Goal: Check status: Check status

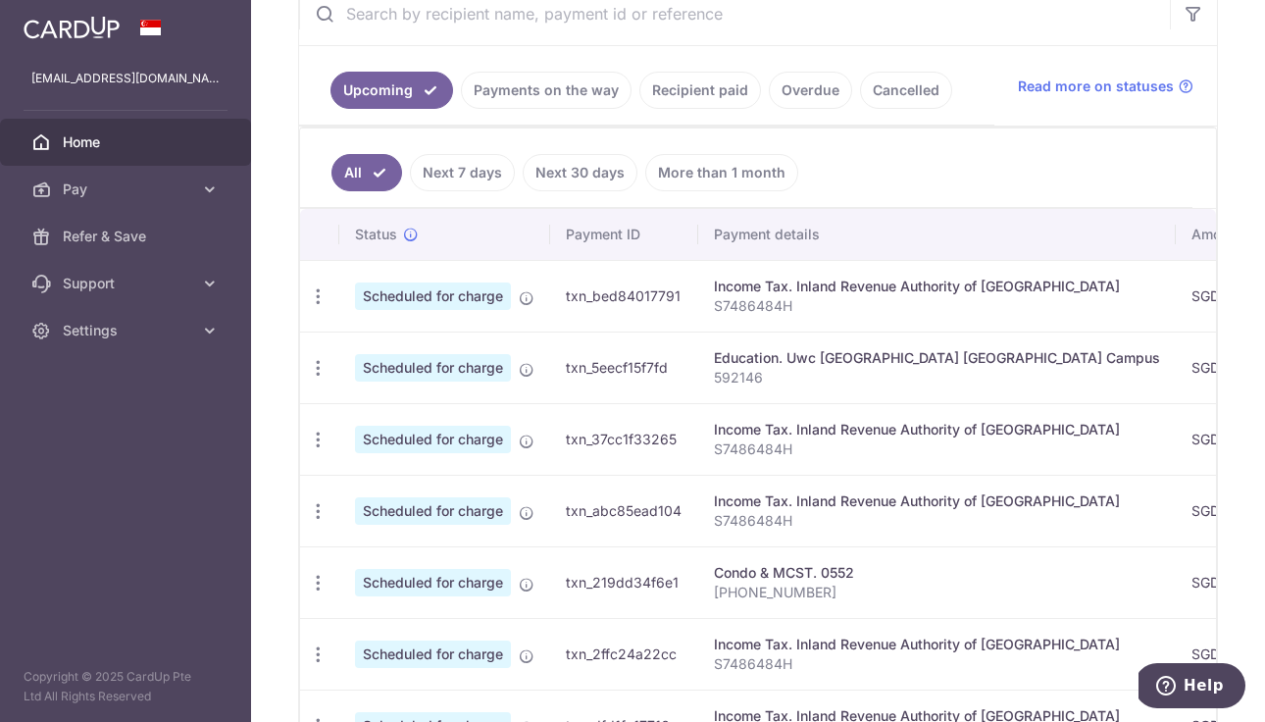
scroll to position [401, 0]
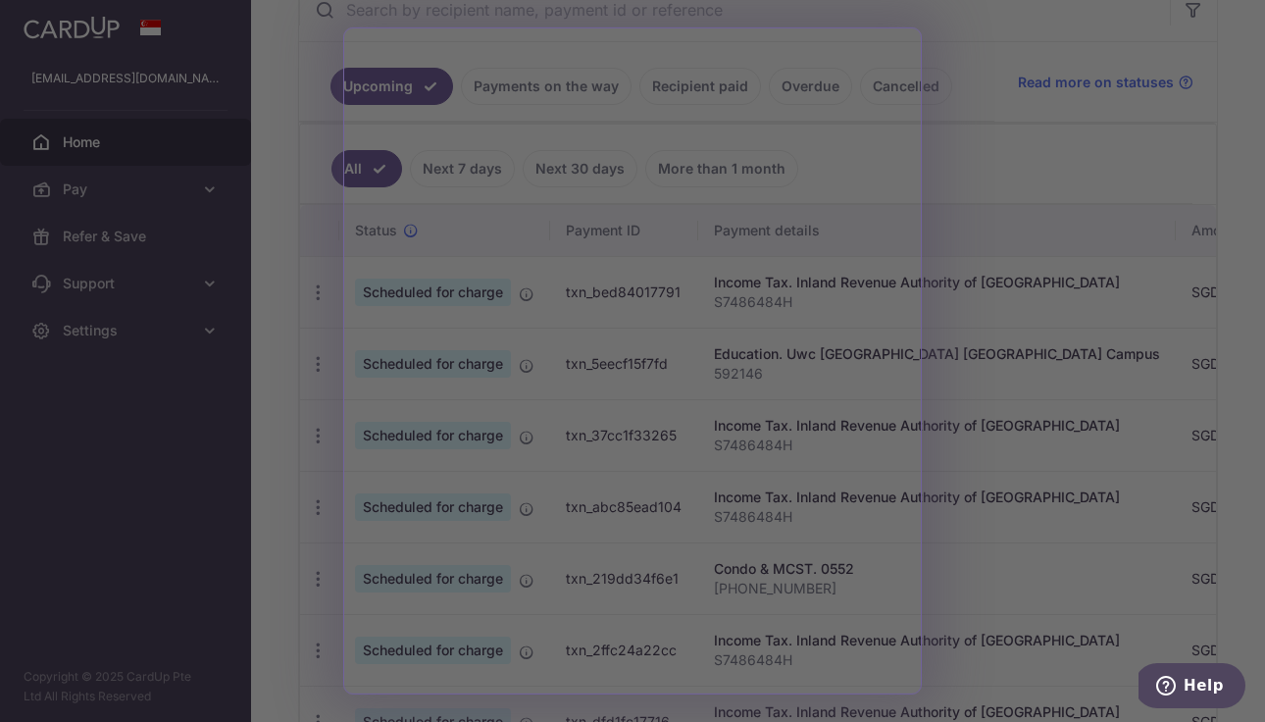
click at [1018, 149] on div at bounding box center [639, 364] width 1278 height 729
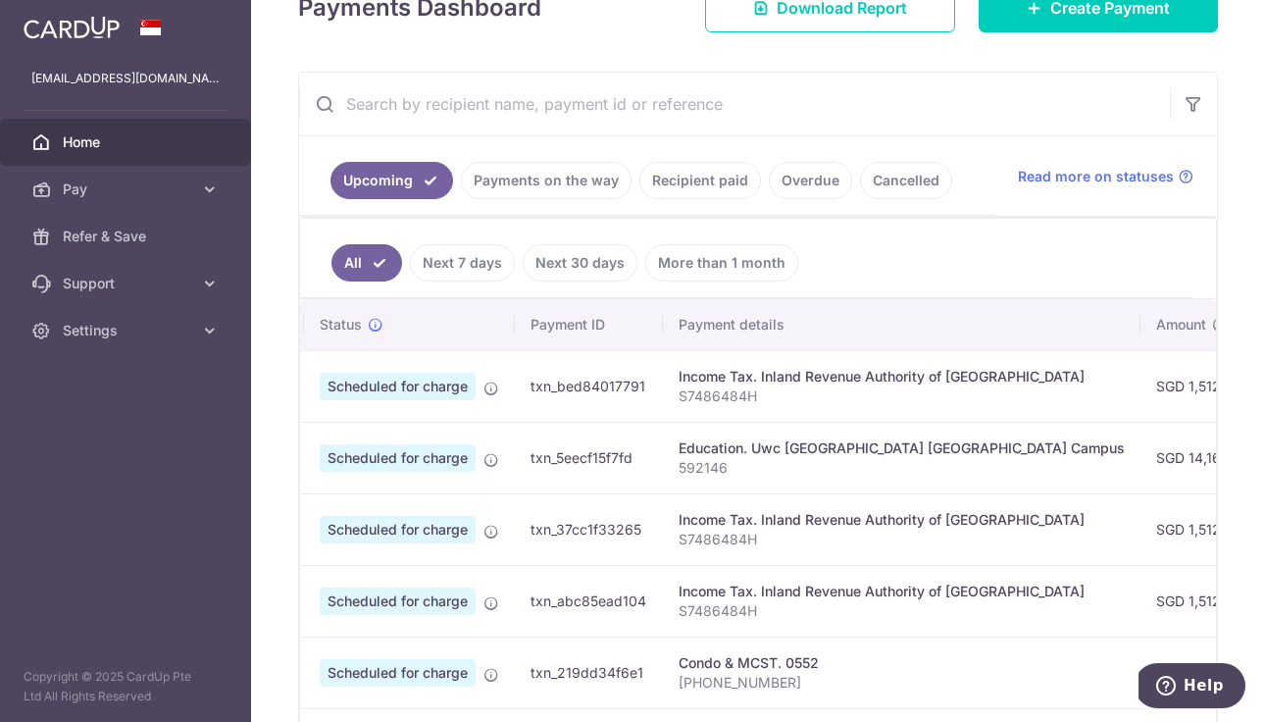
scroll to position [0, 0]
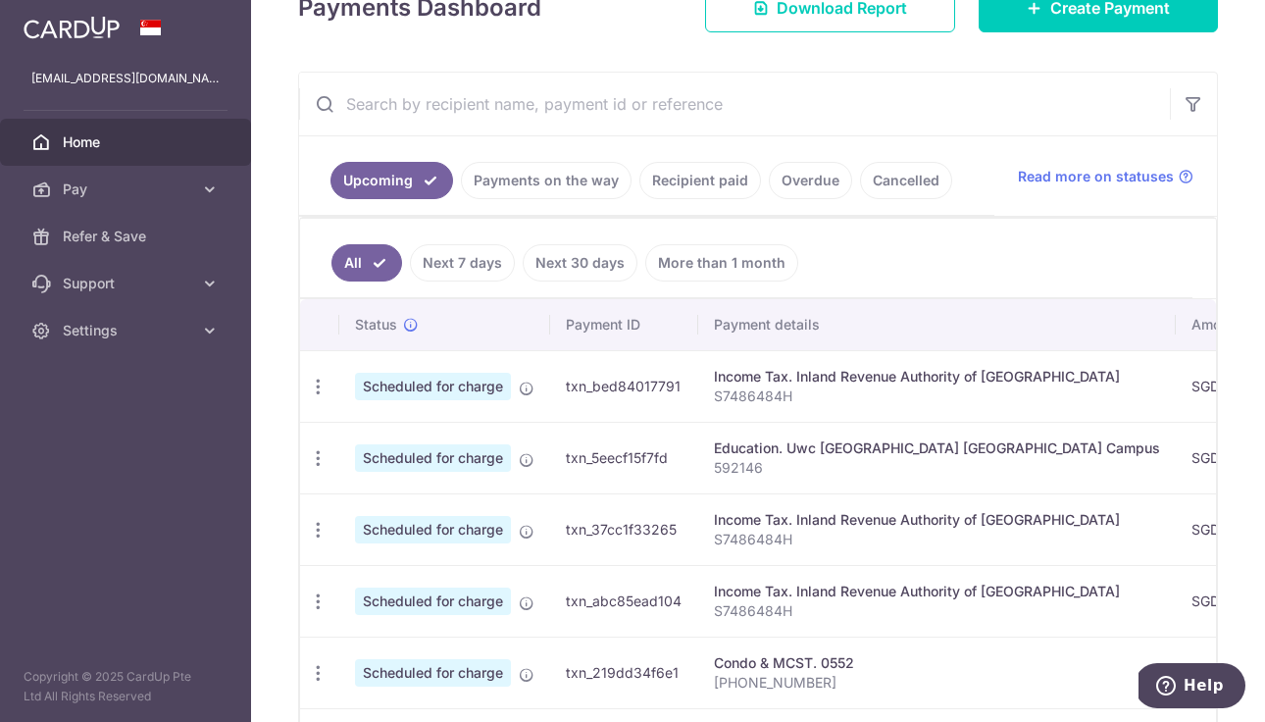
click at [702, 181] on link "Recipient paid" at bounding box center [700, 180] width 122 height 37
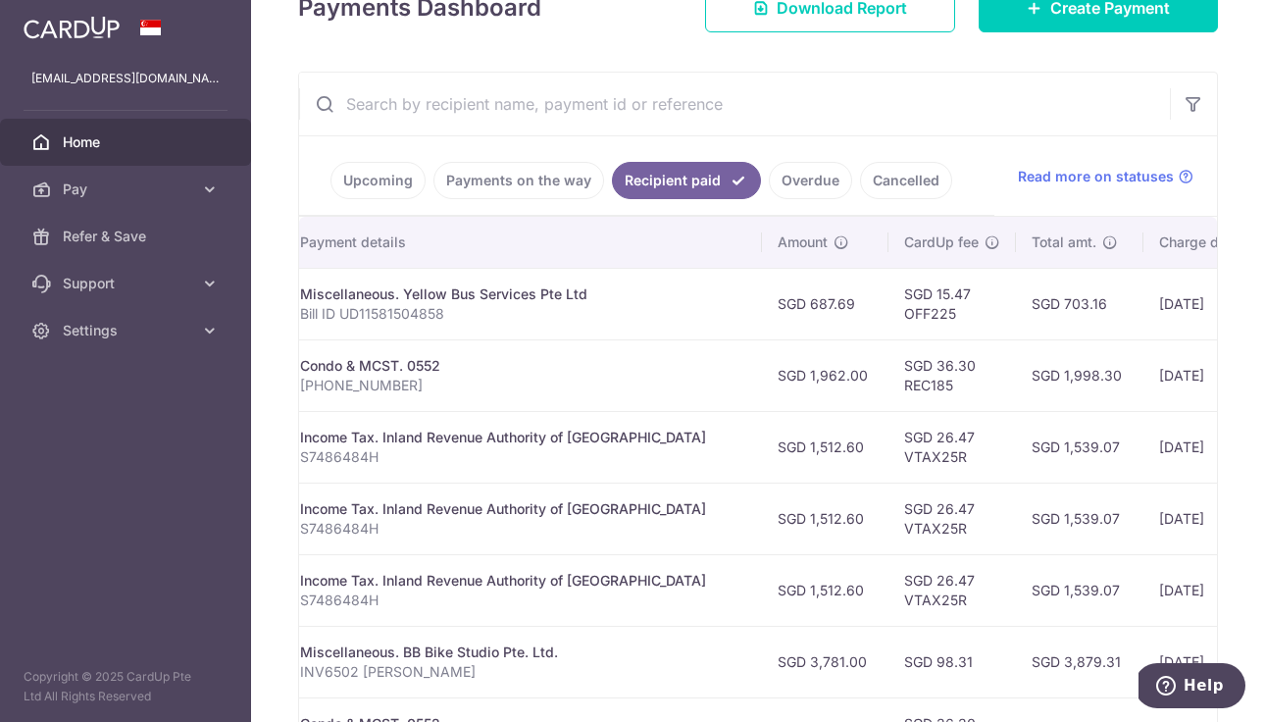
scroll to position [0, 369]
drag, startPoint x: 697, startPoint y: 303, endPoint x: 745, endPoint y: 305, distance: 48.1
click at [756, 305] on td "SGD 687.69" at bounding box center [819, 304] width 126 height 72
drag, startPoint x: 948, startPoint y: 305, endPoint x: 992, endPoint y: 309, distance: 44.3
click at [1010, 309] on td "SGD 703.16" at bounding box center [1073, 304] width 127 height 72
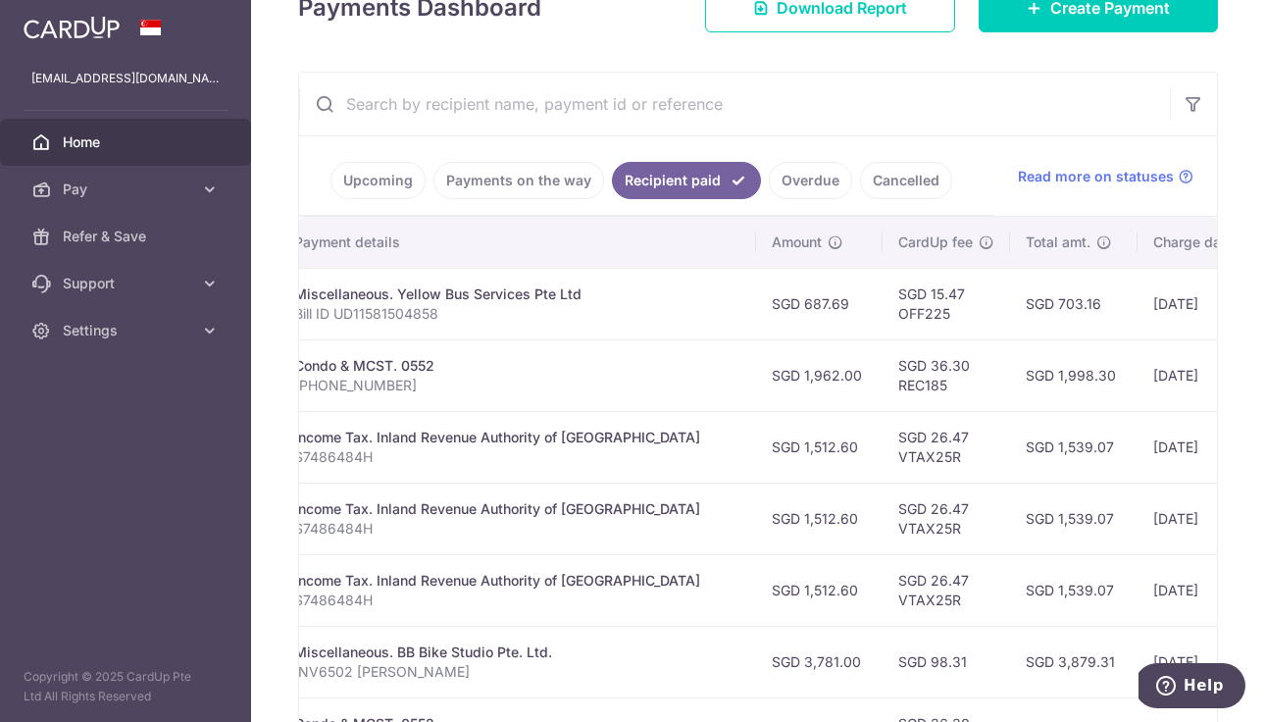
copy td "703.16"
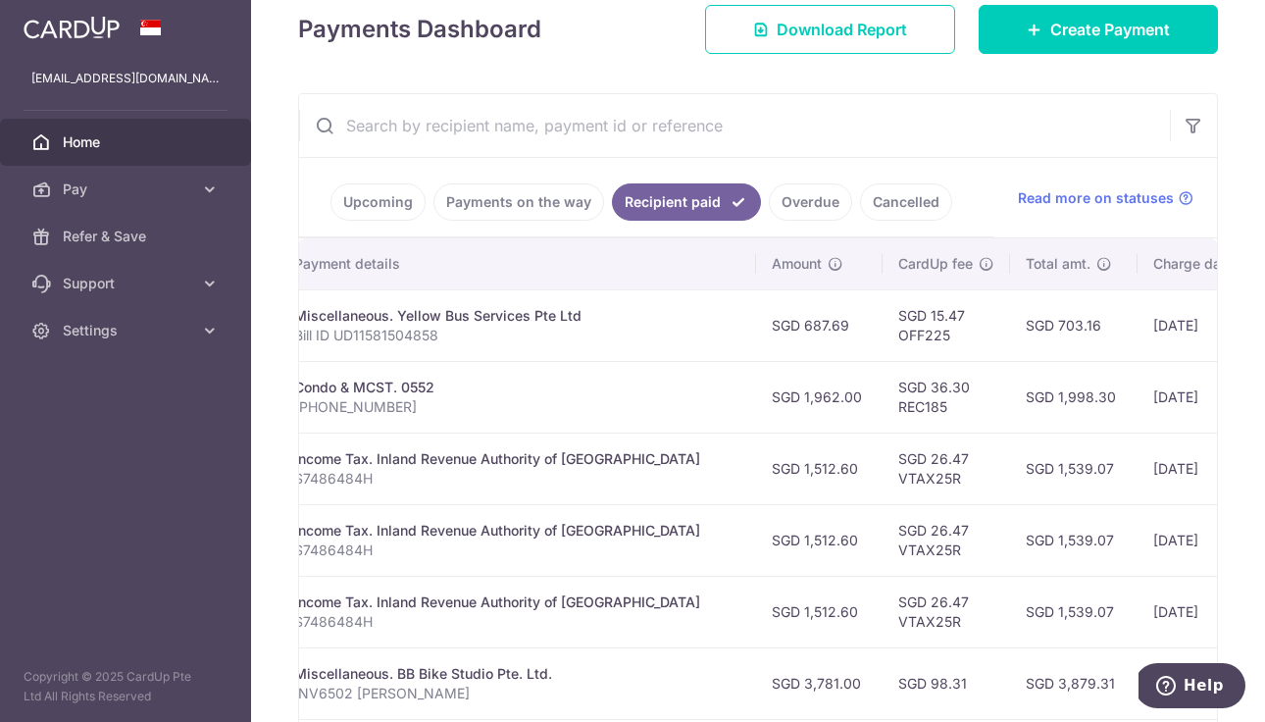
scroll to position [249, 0]
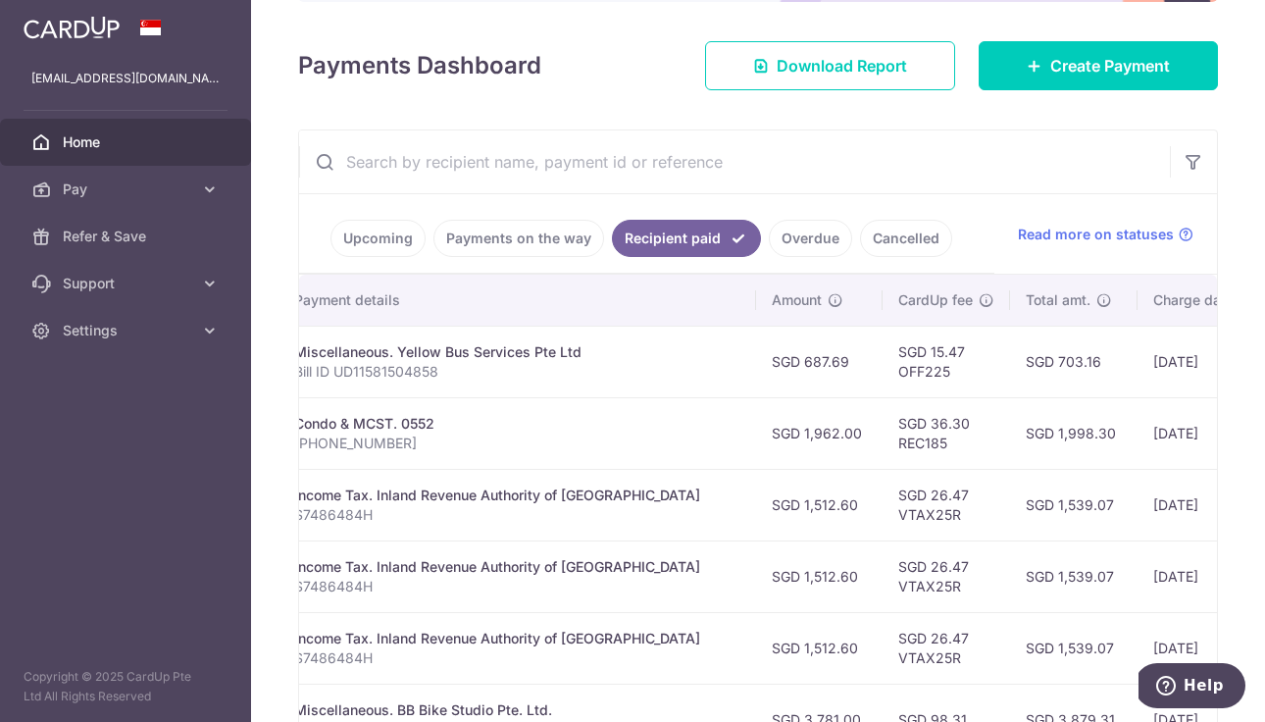
click at [378, 239] on link "Upcoming" at bounding box center [377, 238] width 95 height 37
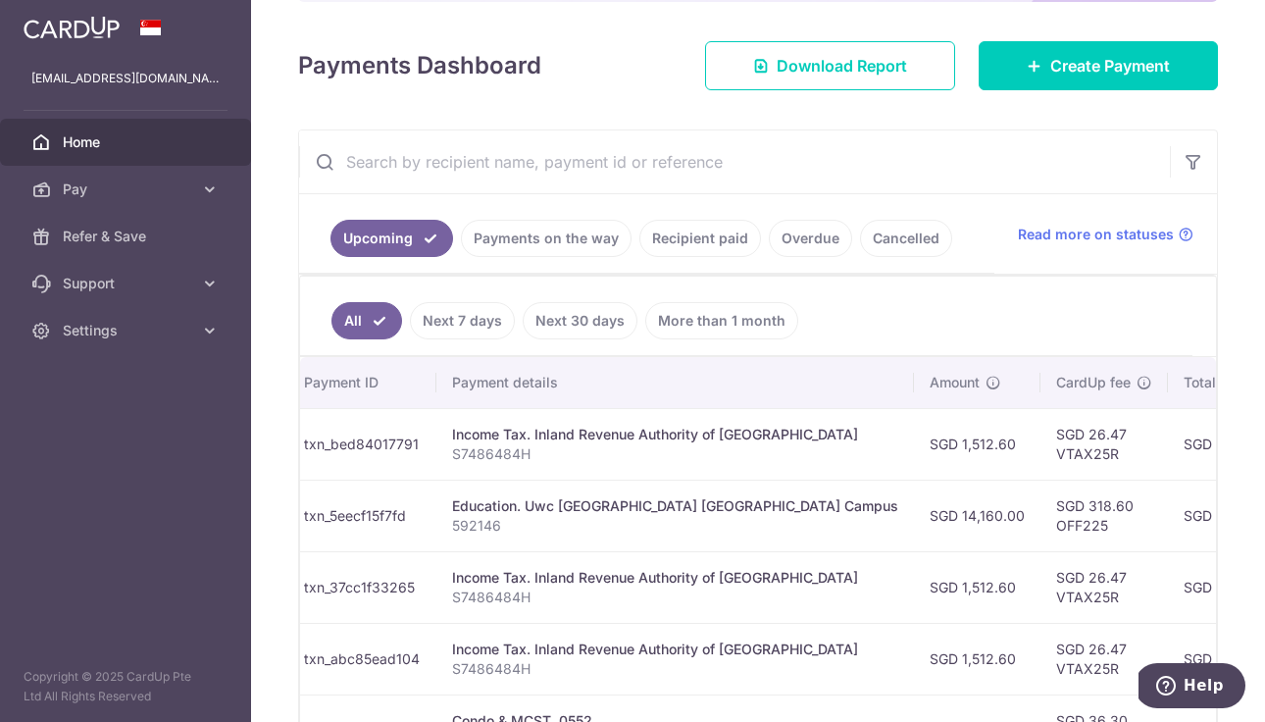
scroll to position [0, 275]
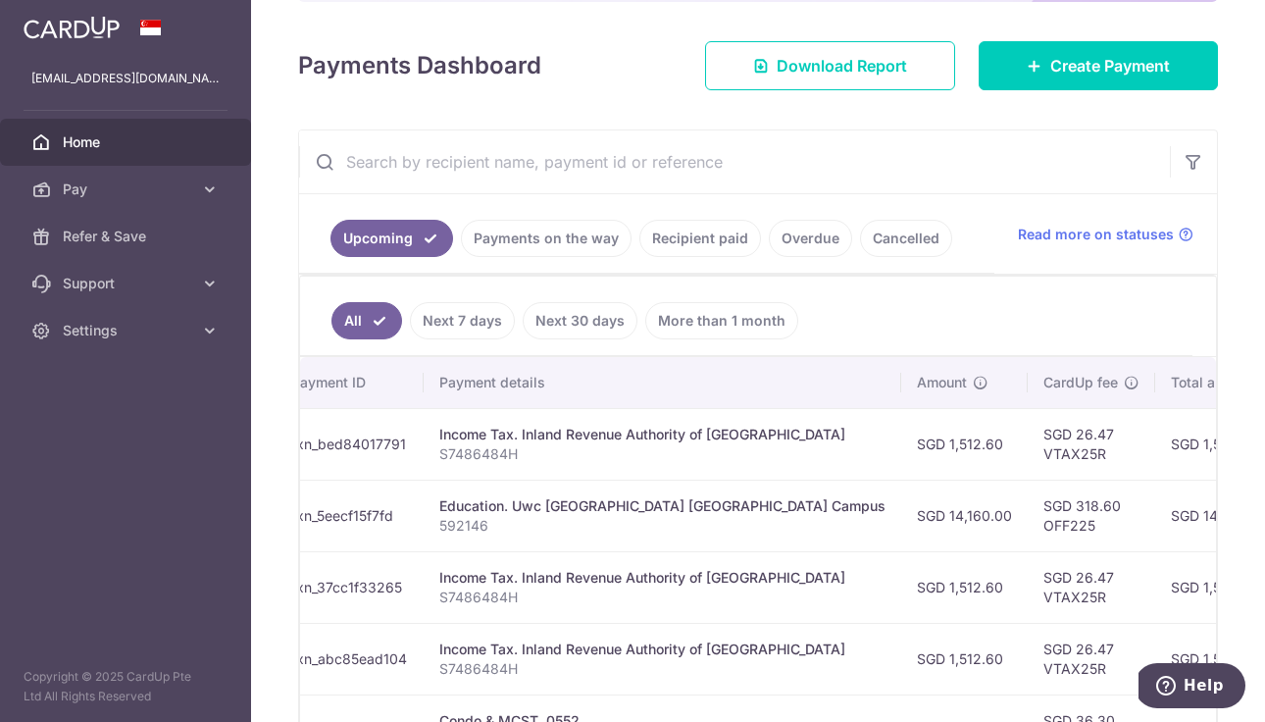
drag, startPoint x: 1093, startPoint y: 511, endPoint x: 1152, endPoint y: 514, distance: 58.9
click at [1155, 515] on td "SGD 14,478.60" at bounding box center [1219, 515] width 129 height 72
copy td "14,478.60"
